Goal: Task Accomplishment & Management: Manage account settings

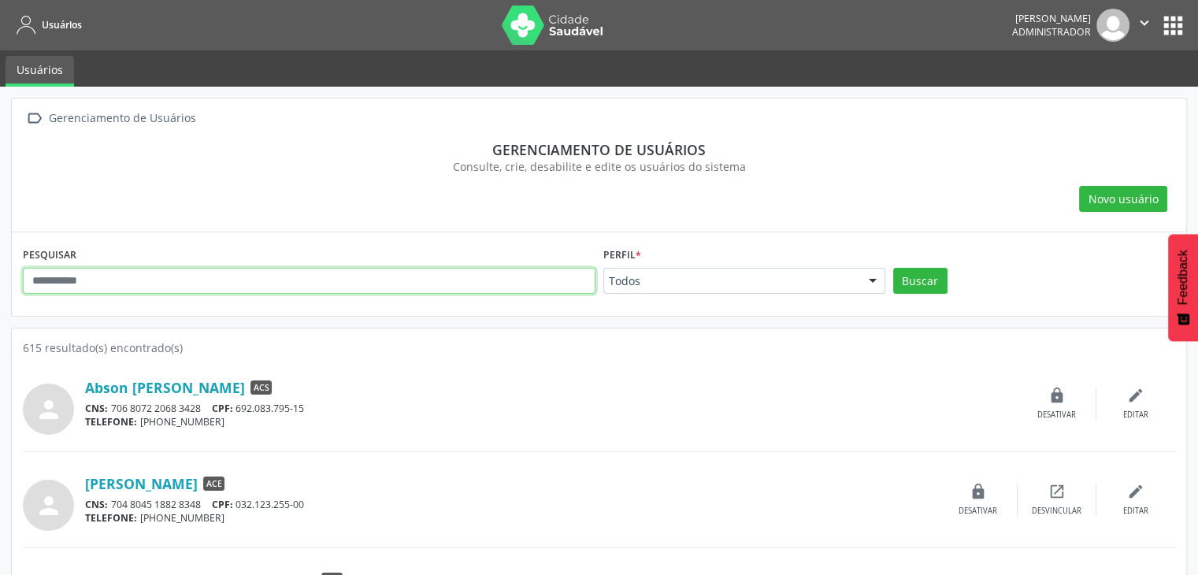
click at [313, 281] on input "text" at bounding box center [309, 281] width 573 height 27
click at [893, 268] on button "Buscar" at bounding box center [920, 281] width 54 height 27
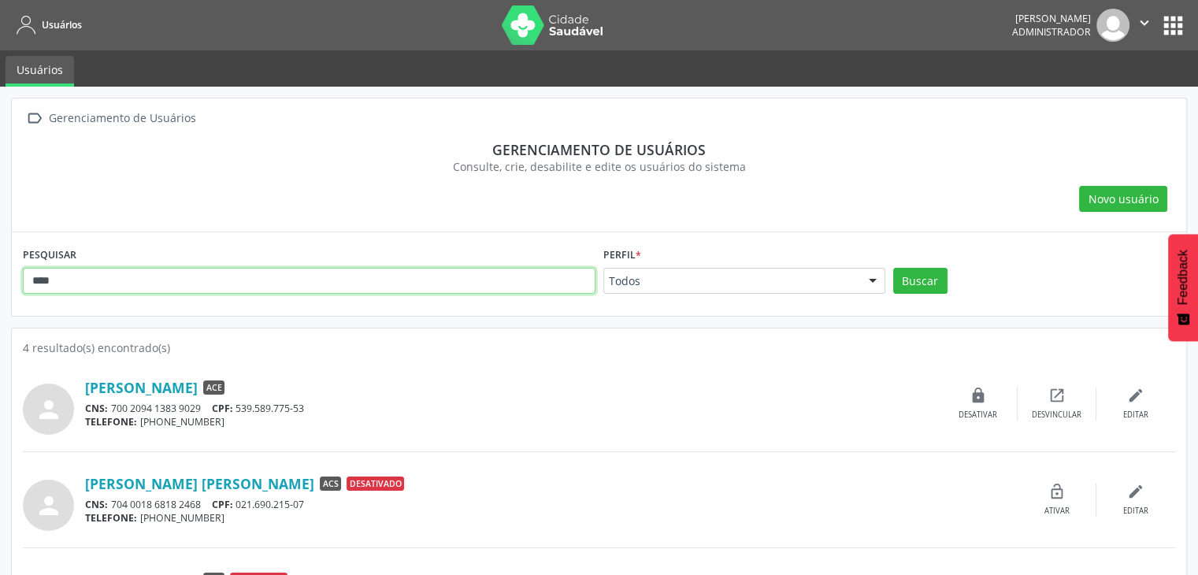
drag, startPoint x: 96, startPoint y: 287, endPoint x: 1, endPoint y: 262, distance: 98.4
click at [0, 271] on div " Gerenciamento de Usuários Gerenciamento de usuários Consulte, crie, desabilit…" at bounding box center [599, 416] width 1198 height 659
click at [893, 268] on button "Buscar" at bounding box center [920, 281] width 54 height 27
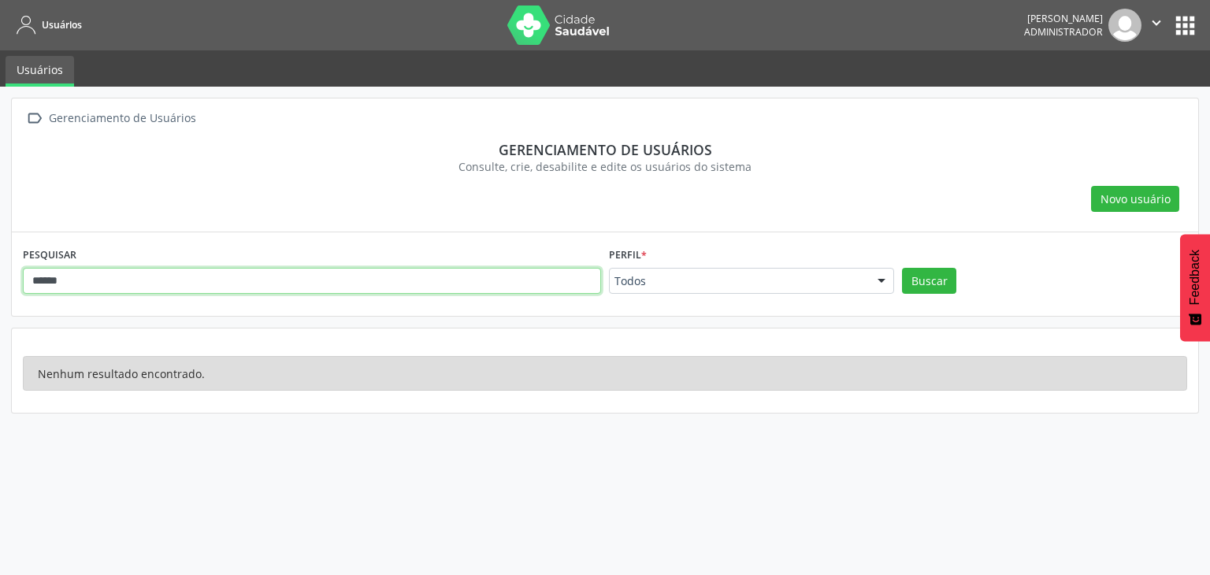
click at [41, 276] on input "******" at bounding box center [312, 281] width 578 height 27
type input "*******"
click at [902, 268] on button "Buscar" at bounding box center [929, 281] width 54 height 27
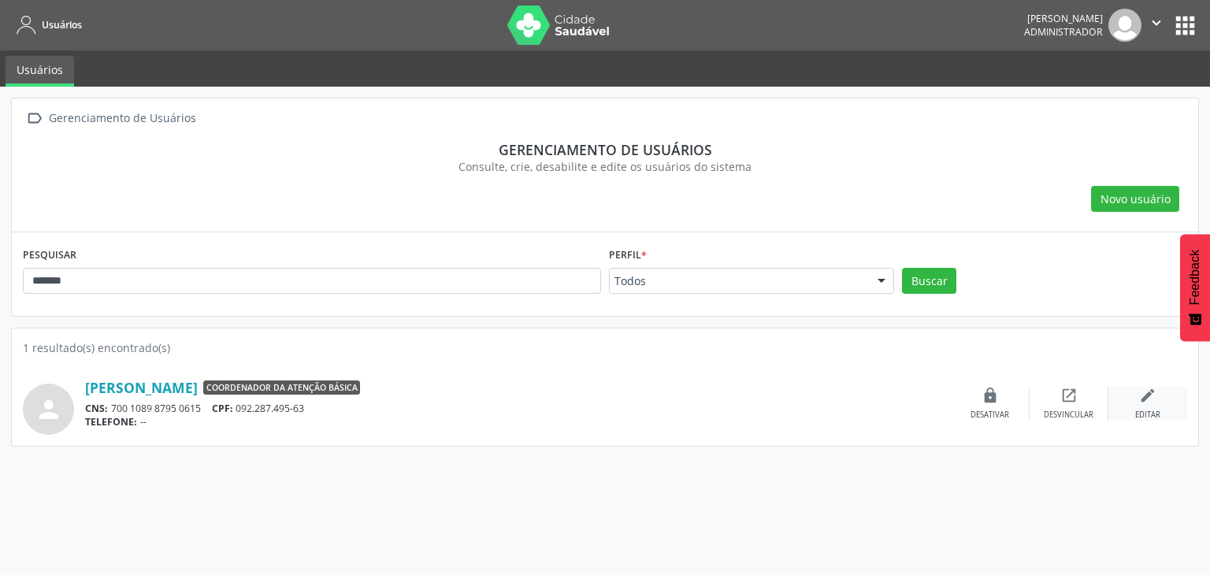
click at [1162, 392] on div "edit Editar" at bounding box center [1147, 404] width 79 height 34
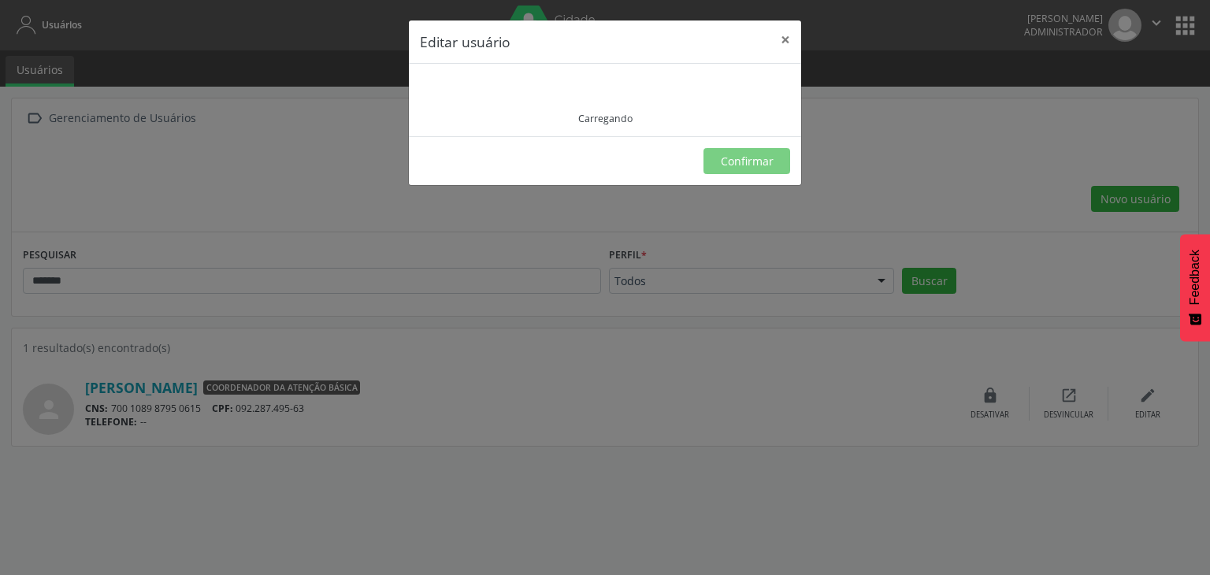
type input "**********"
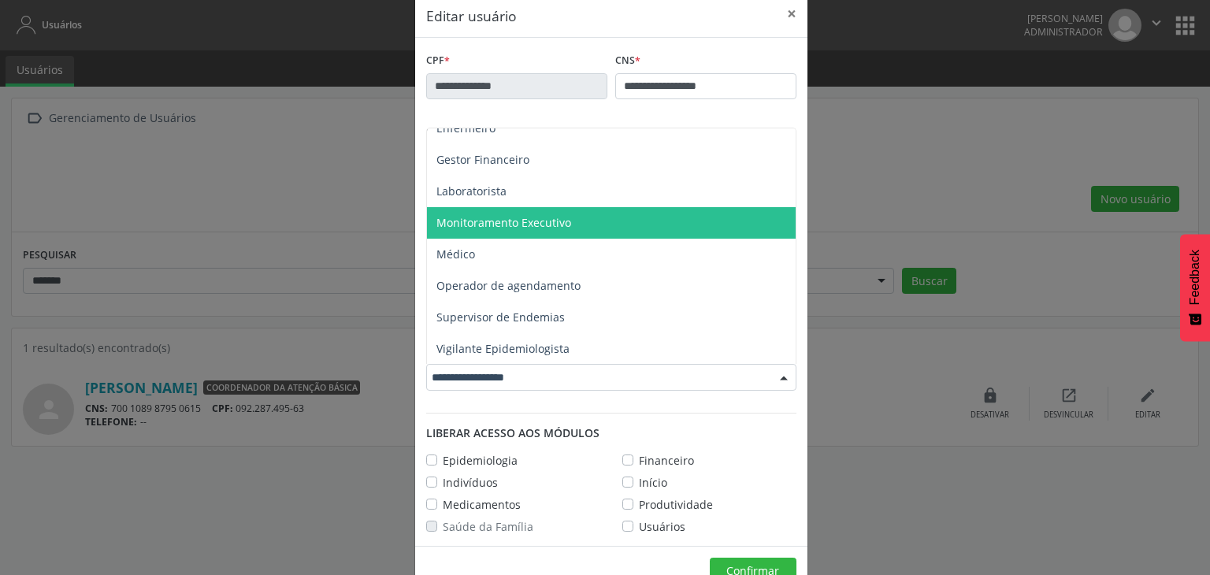
scroll to position [27, 0]
click at [564, 224] on span "Monitoramento Executivo" at bounding box center [611, 222] width 369 height 32
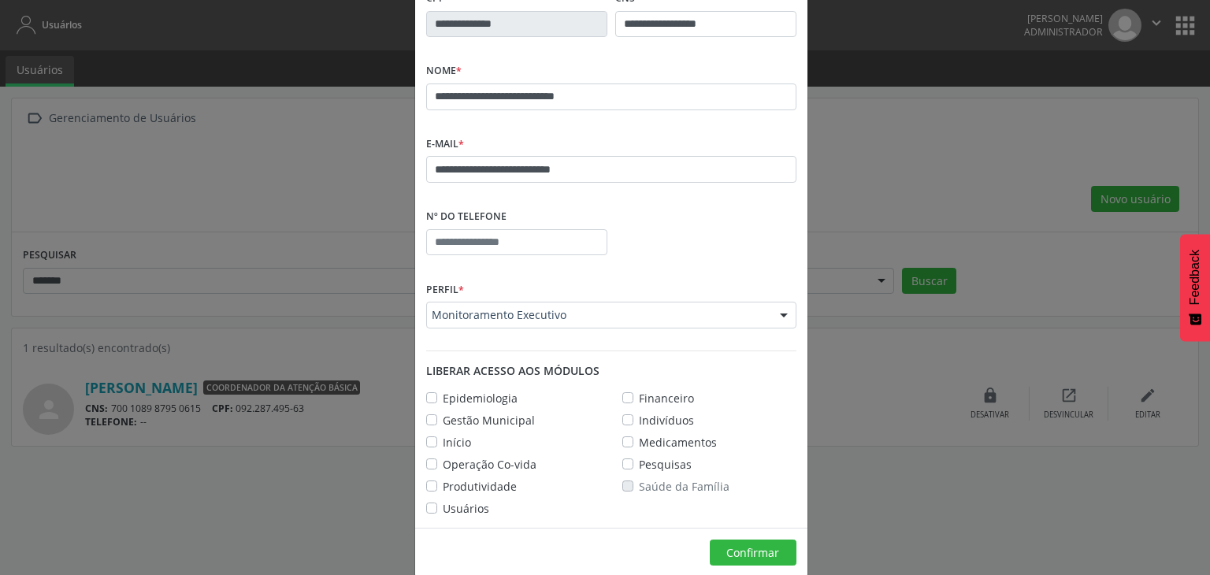
scroll to position [109, 0]
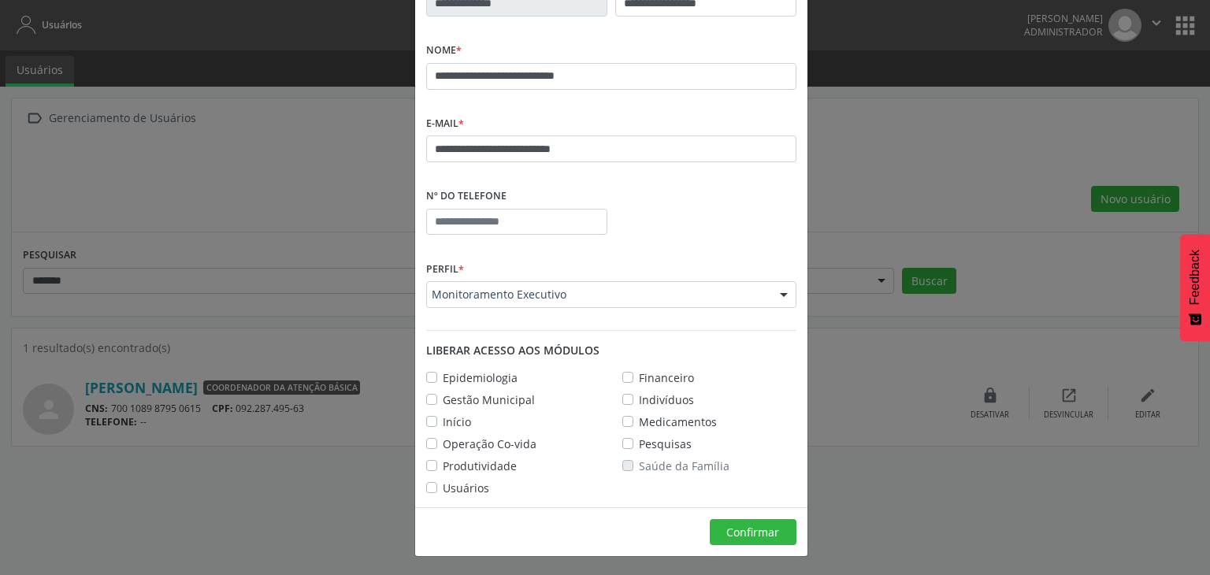
click at [639, 444] on label "Pesquisas" at bounding box center [665, 443] width 53 height 17
click at [443, 401] on label "Gestão Municipal" at bounding box center [489, 399] width 92 height 17
click at [443, 439] on label "Operação Co-vida" at bounding box center [490, 443] width 94 height 17
click at [731, 541] on button "Confirmar" at bounding box center [753, 532] width 87 height 27
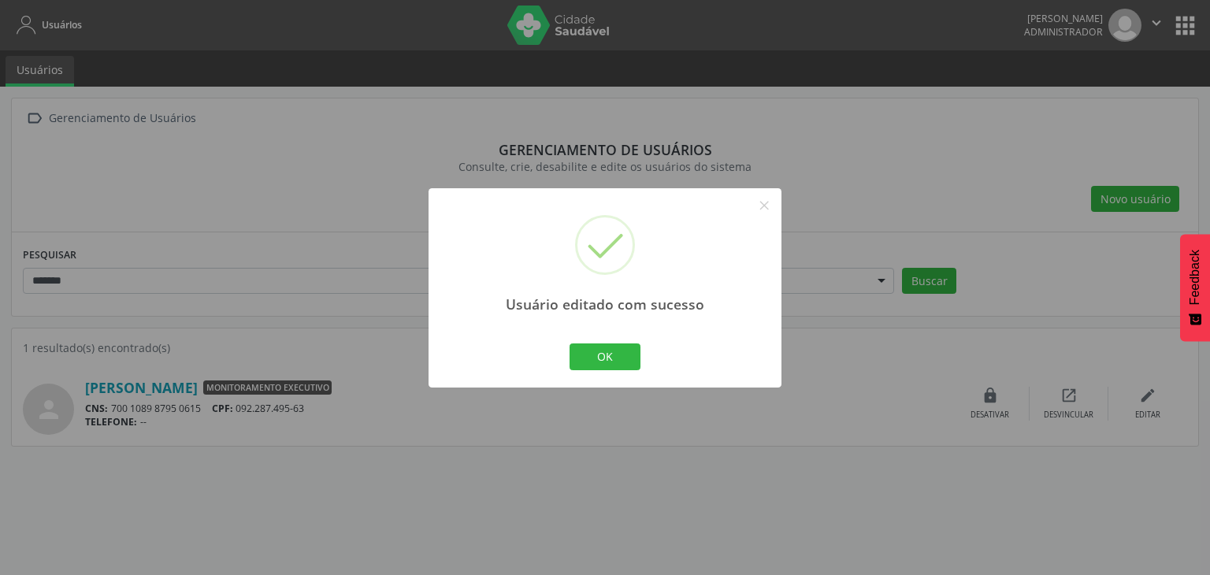
click at [603, 361] on button "OK" at bounding box center [604, 356] width 71 height 27
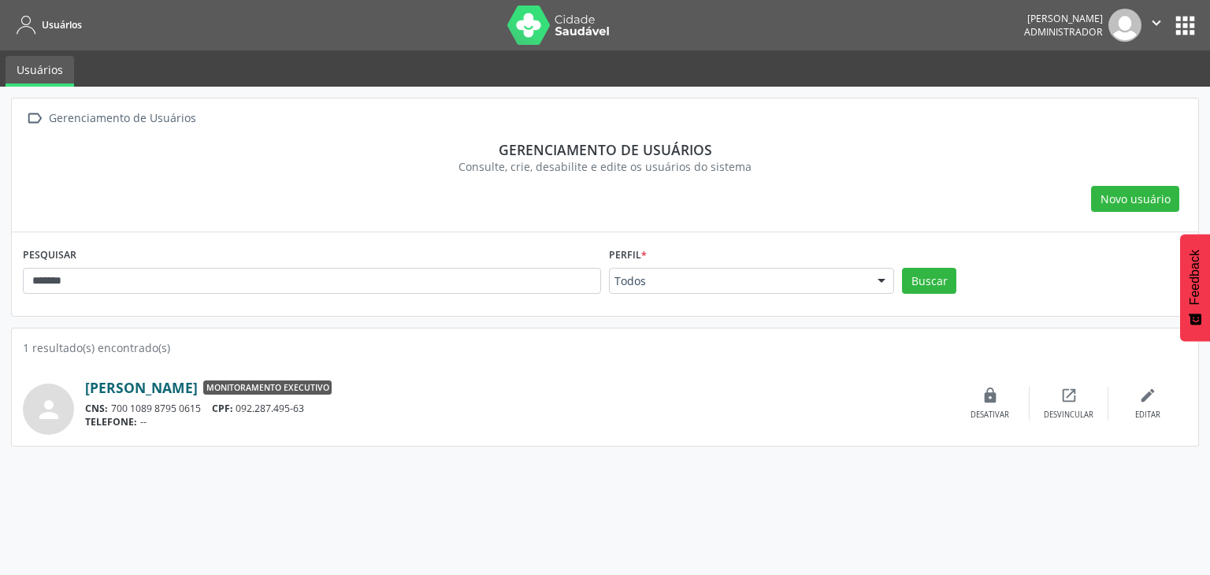
click at [198, 387] on link "[PERSON_NAME]" at bounding box center [141, 387] width 113 height 17
click at [1132, 387] on div "edit Editar" at bounding box center [1147, 404] width 79 height 34
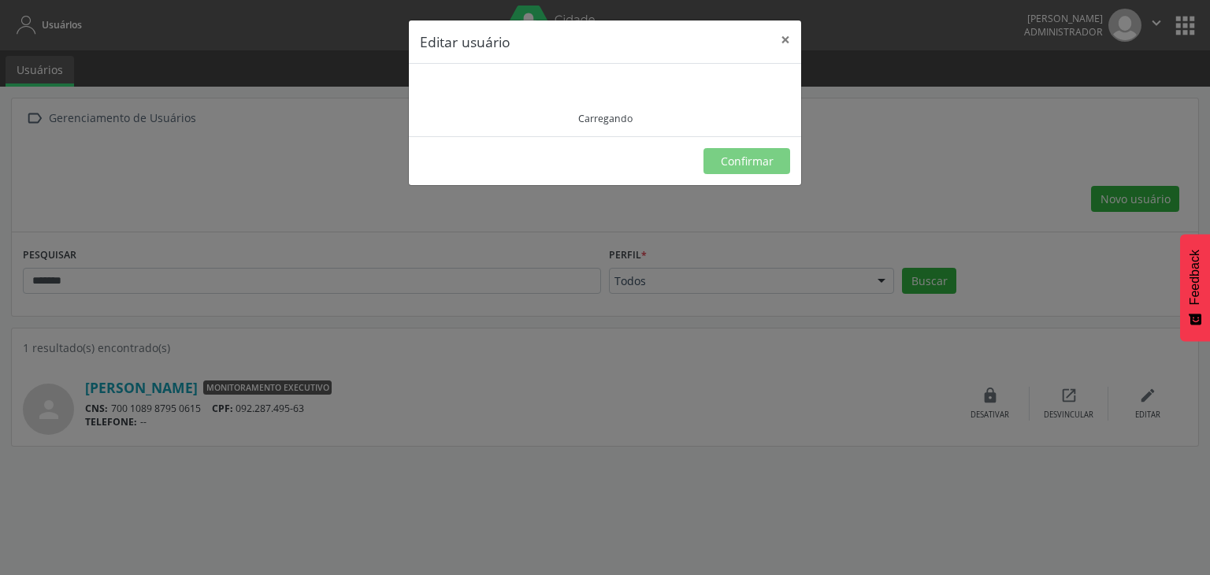
type input "**********"
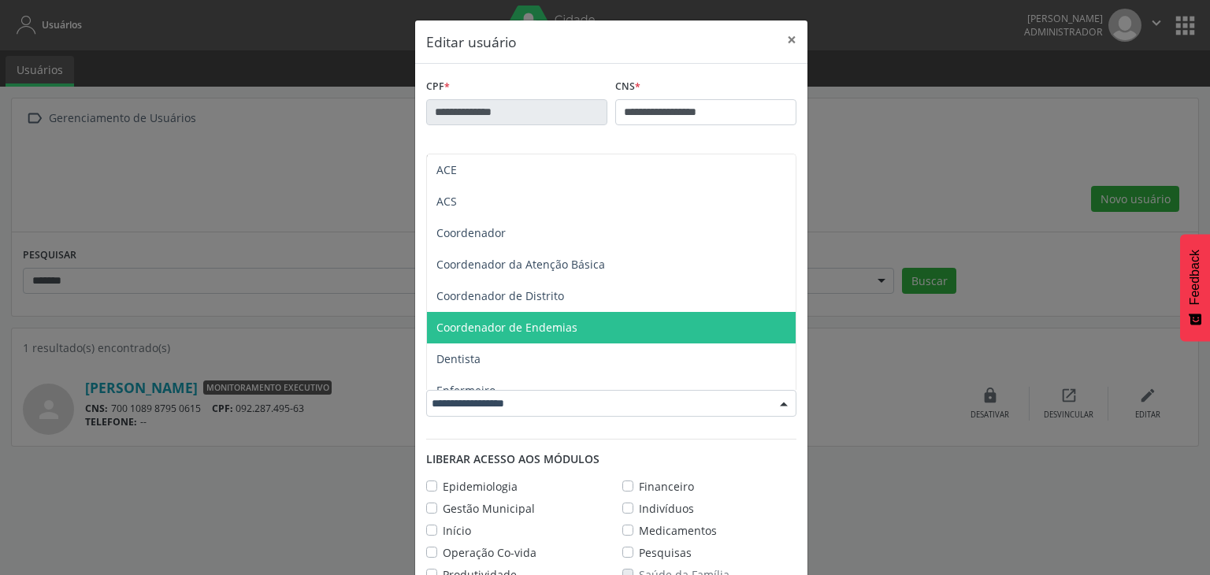
click at [536, 323] on span "Coordenador de Endemias" at bounding box center [506, 327] width 141 height 15
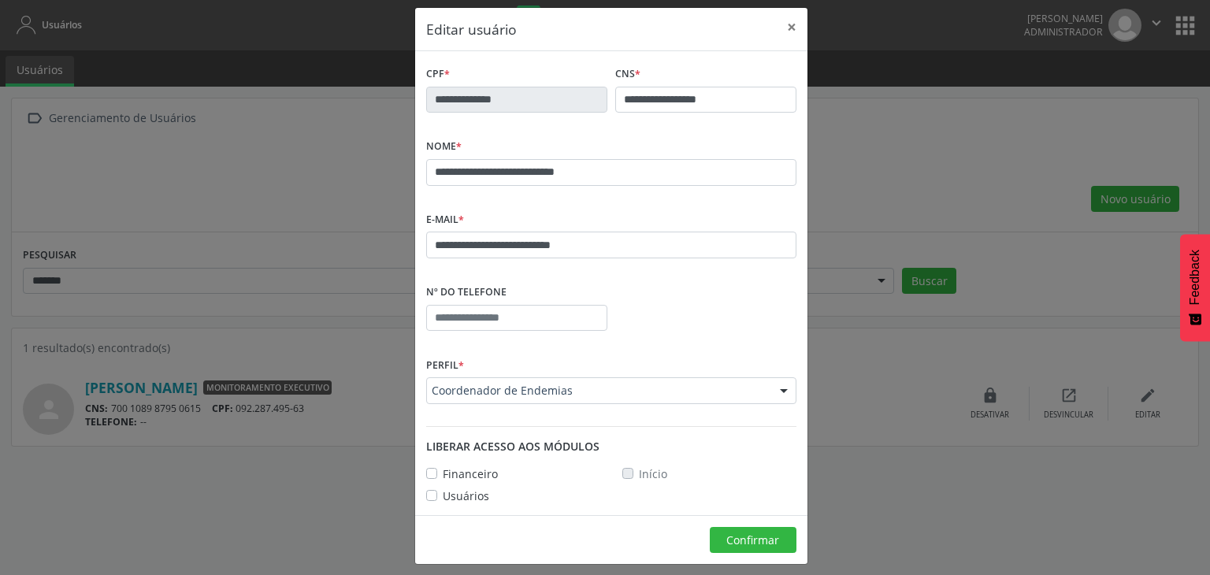
scroll to position [20, 0]
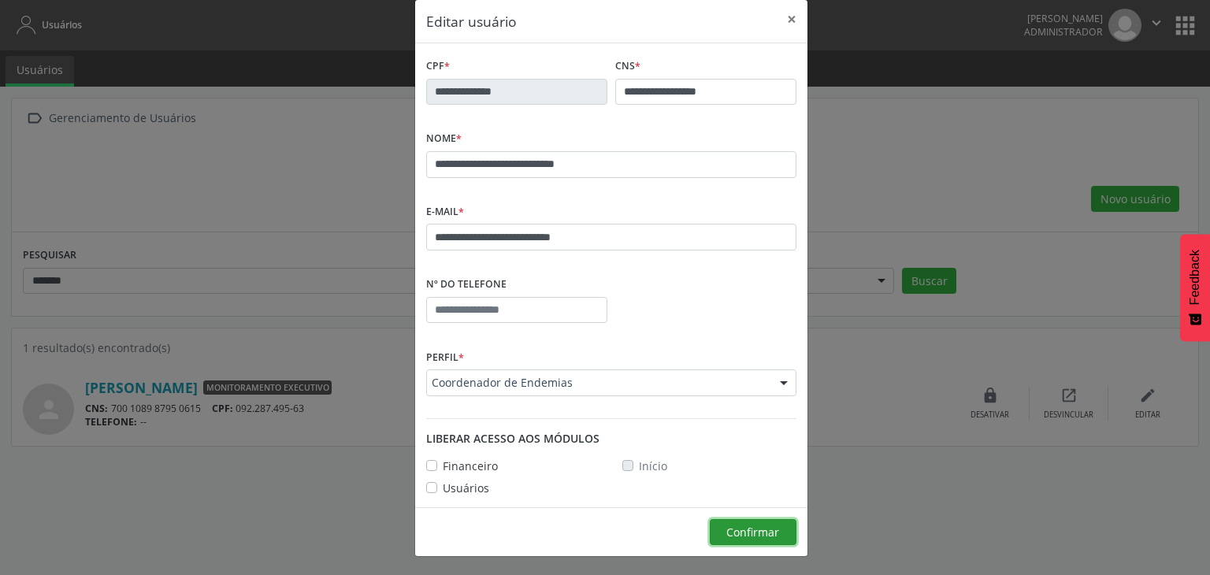
click at [777, 527] on button "Confirmar" at bounding box center [753, 532] width 87 height 27
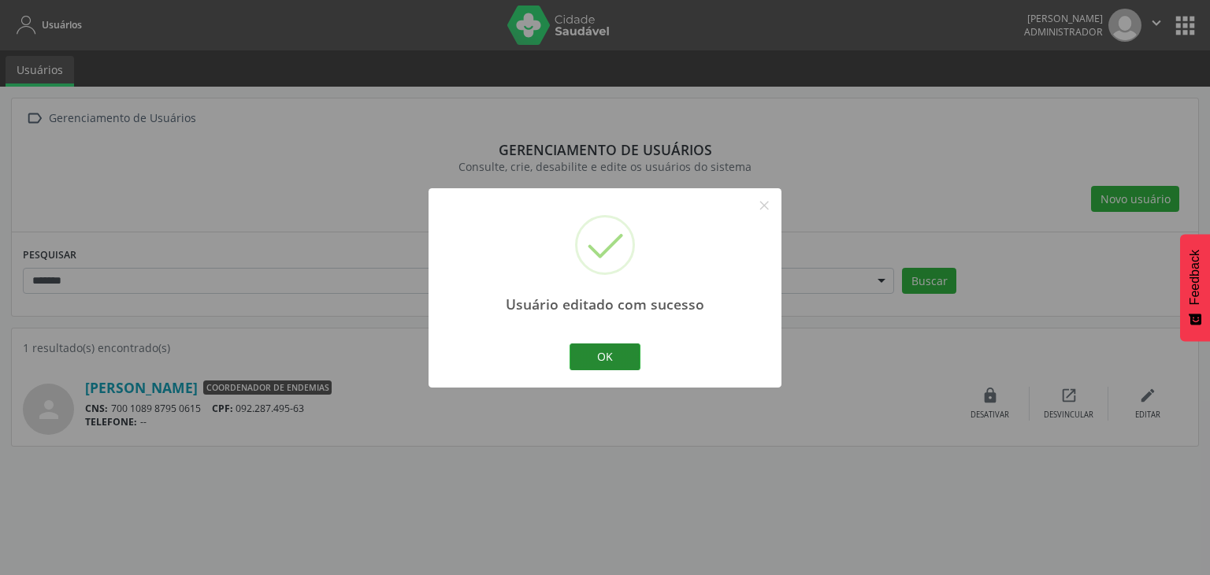
click at [615, 361] on button "OK" at bounding box center [604, 356] width 71 height 27
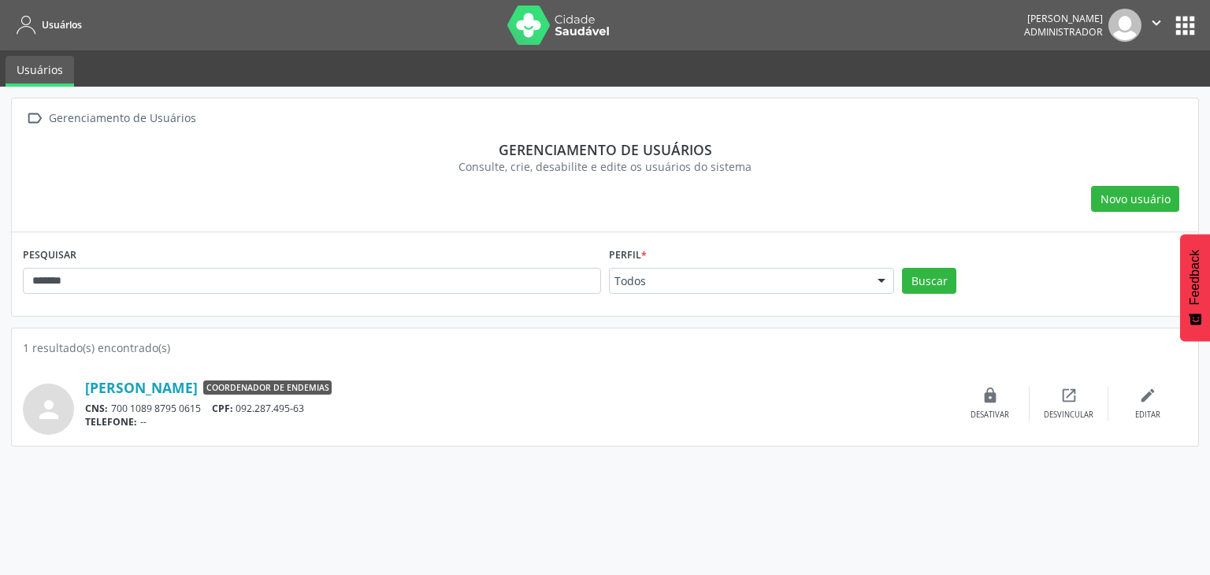
drag, startPoint x: 79, startPoint y: 380, endPoint x: 645, endPoint y: 451, distance: 570.6
click at [309, 395] on div "person [PERSON_NAME] Coordenador de Endemias CNS: 700 1089 8795 0615 CPF: 092.2…" at bounding box center [605, 403] width 1164 height 62
copy div "[PERSON_NAME]"
click at [248, 418] on div "TELEFONE: --" at bounding box center [517, 421] width 865 height 13
drag, startPoint x: 321, startPoint y: 410, endPoint x: 242, endPoint y: 410, distance: 79.5
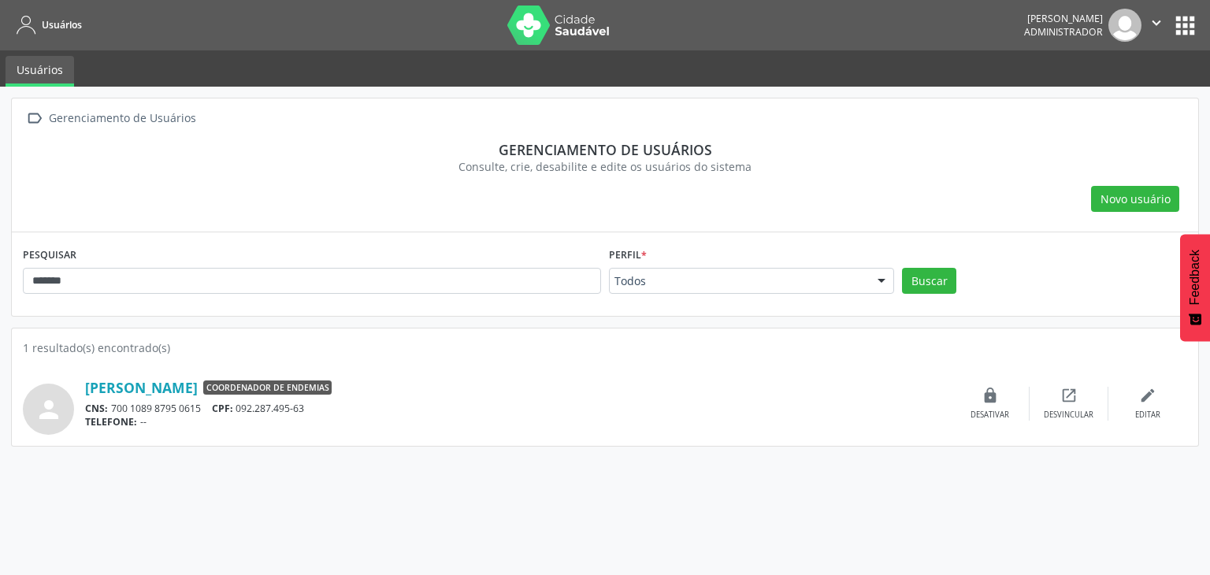
click at [242, 410] on div "CNS: 700 1089 8795 0615 CPF: 092.287.495-63" at bounding box center [517, 408] width 865 height 13
copy div "092.287.495-63"
drag, startPoint x: 111, startPoint y: 410, endPoint x: 201, endPoint y: 413, distance: 89.9
click at [201, 413] on div "CNS: 700 1089 8795 0615 CPF: 092.287.495-63" at bounding box center [517, 408] width 865 height 13
copy div "700 1089 8795 0615"
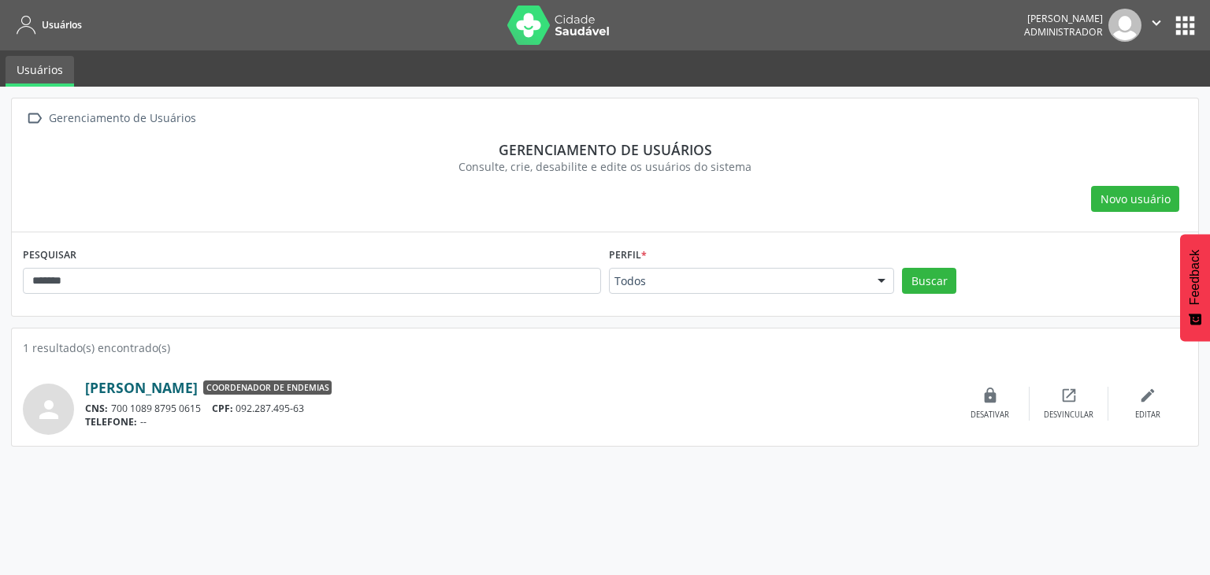
click at [198, 384] on link "[PERSON_NAME]" at bounding box center [141, 387] width 113 height 17
